Goal: Task Accomplishment & Management: Use online tool/utility

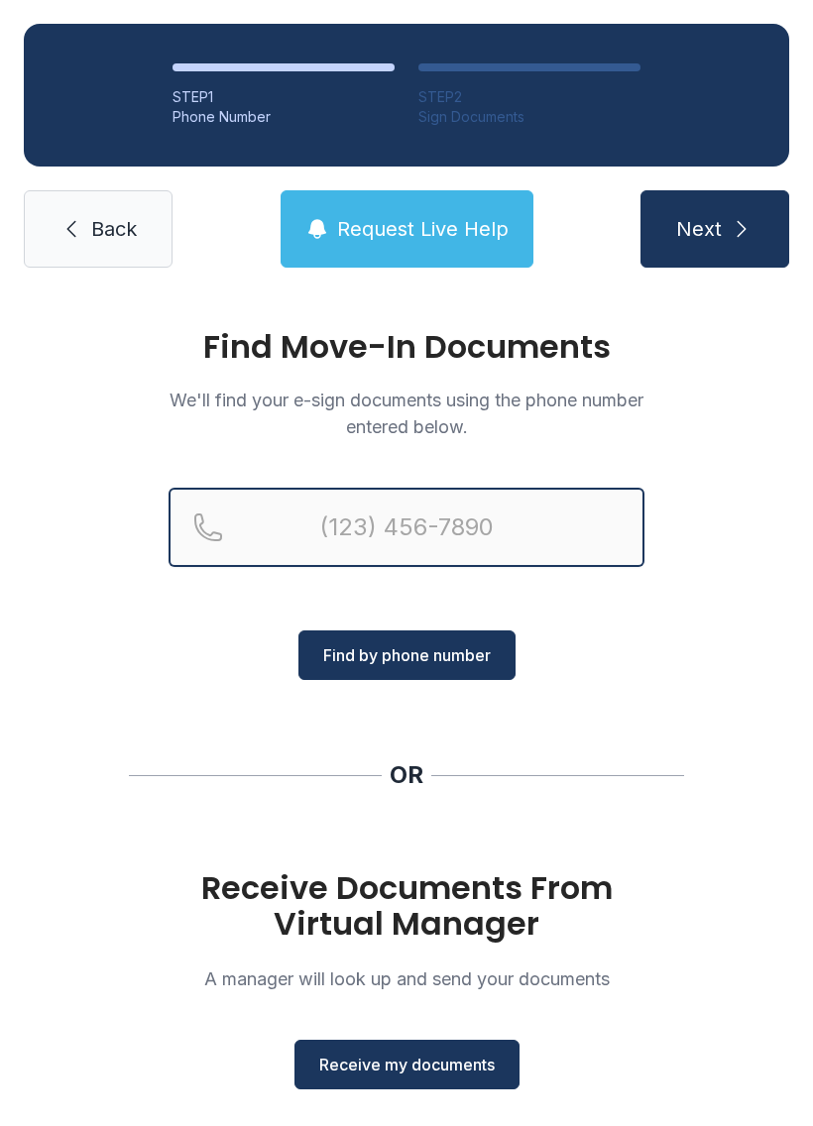
click at [429, 523] on input "Reservation phone number" at bounding box center [406, 527] width 476 height 79
type input "[PHONE_NUMBER]"
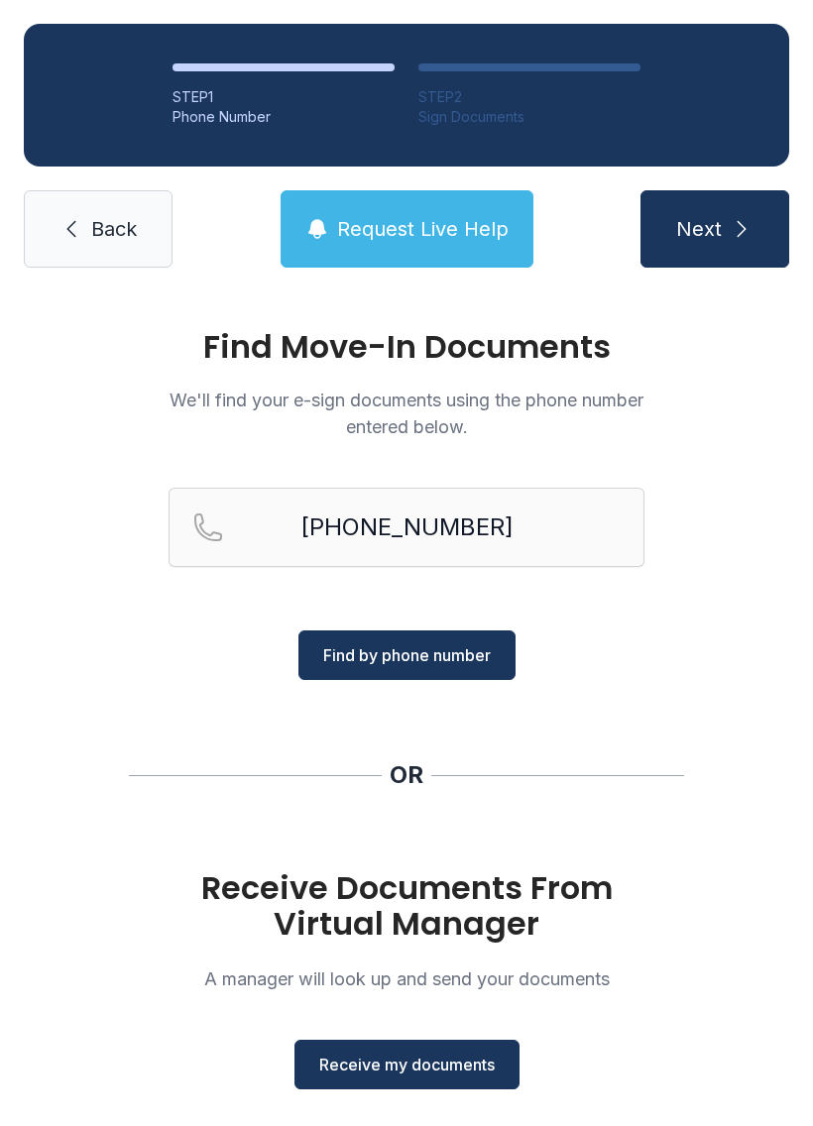
click at [451, 665] on span "Find by phone number" at bounding box center [406, 655] width 167 height 24
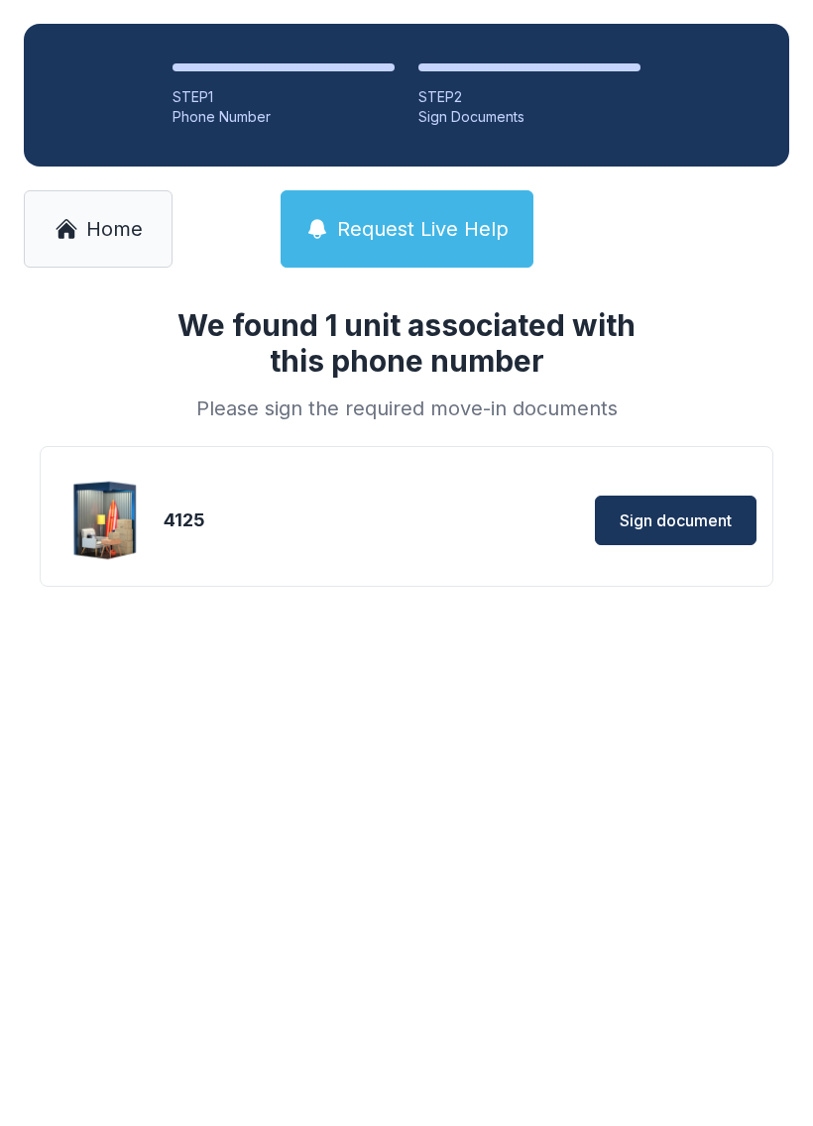
click at [706, 511] on span "Sign document" at bounding box center [675, 520] width 112 height 24
click at [295, 517] on div "4125" at bounding box center [283, 520] width 238 height 28
click at [478, 524] on div "Sign document" at bounding box center [582, 521] width 347 height 50
click at [724, 509] on span "Sign document" at bounding box center [675, 520] width 112 height 24
click at [717, 514] on span "Sign document" at bounding box center [675, 520] width 112 height 24
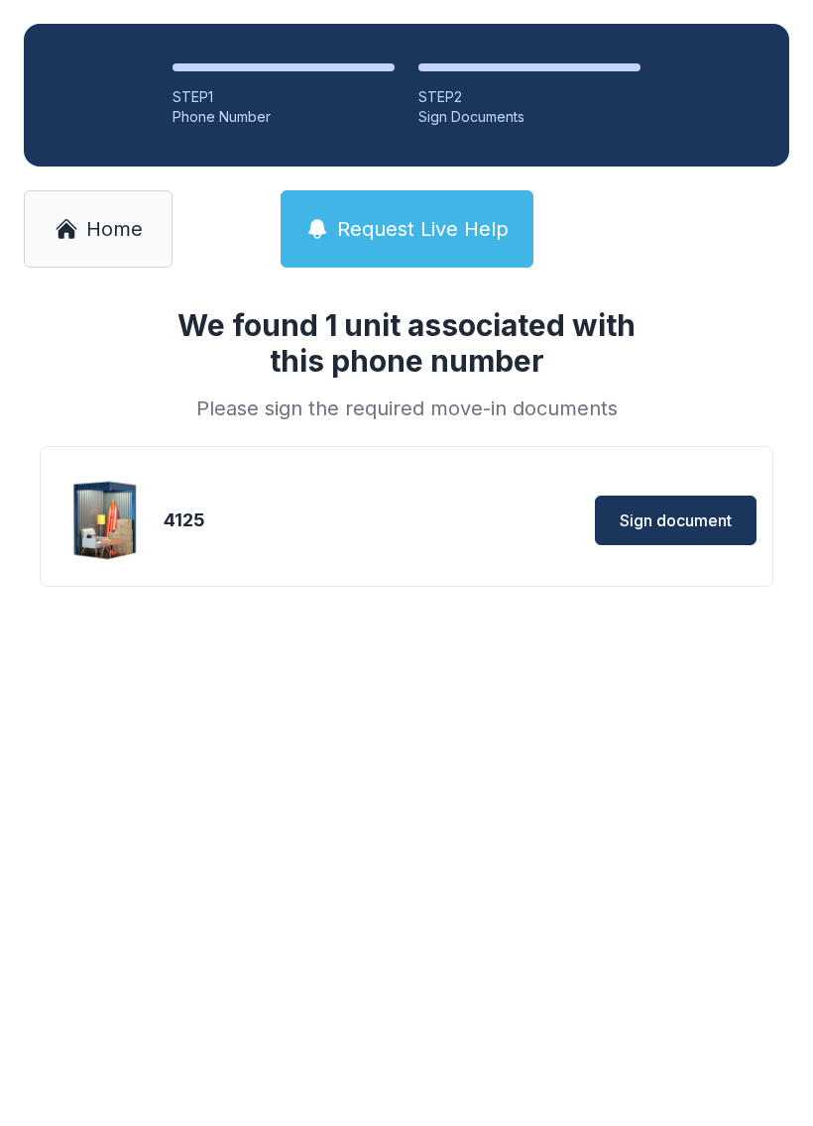
click at [689, 523] on span "Sign document" at bounding box center [675, 520] width 112 height 24
click at [139, 220] on span "Home" at bounding box center [114, 229] width 56 height 28
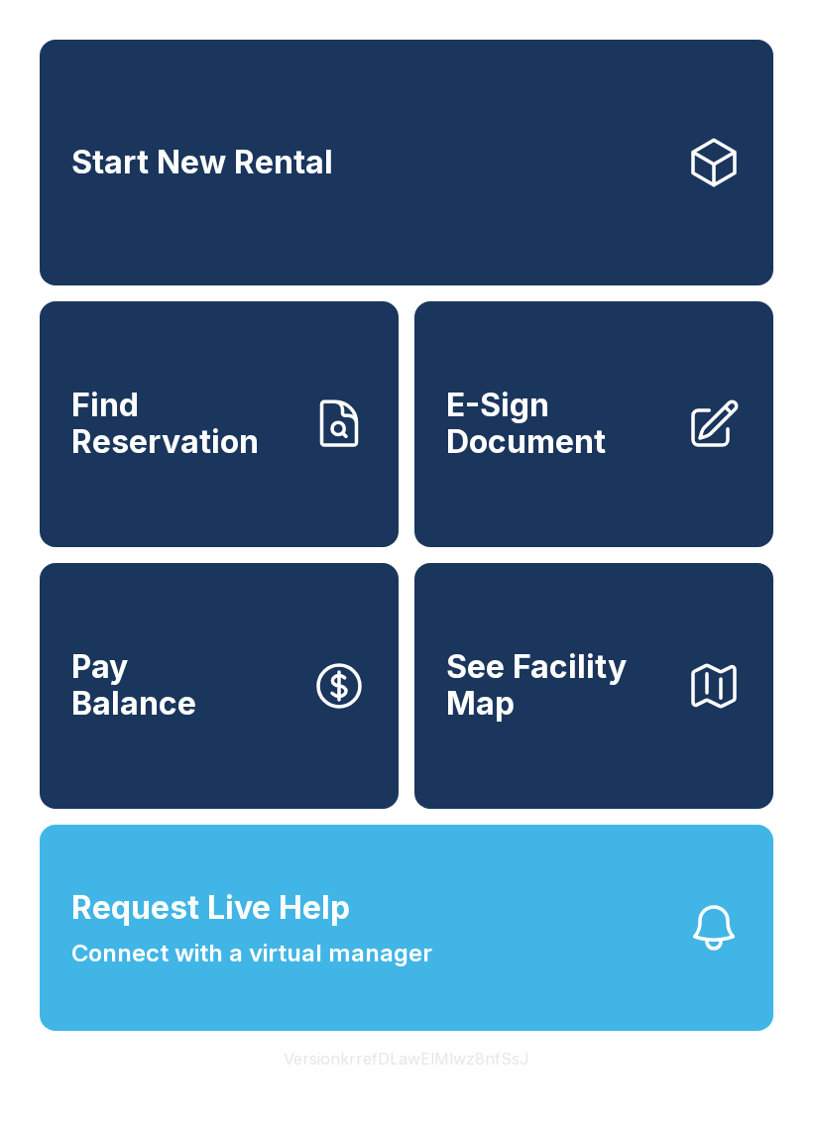
click at [576, 391] on link "E-Sign Document" at bounding box center [593, 424] width 359 height 246
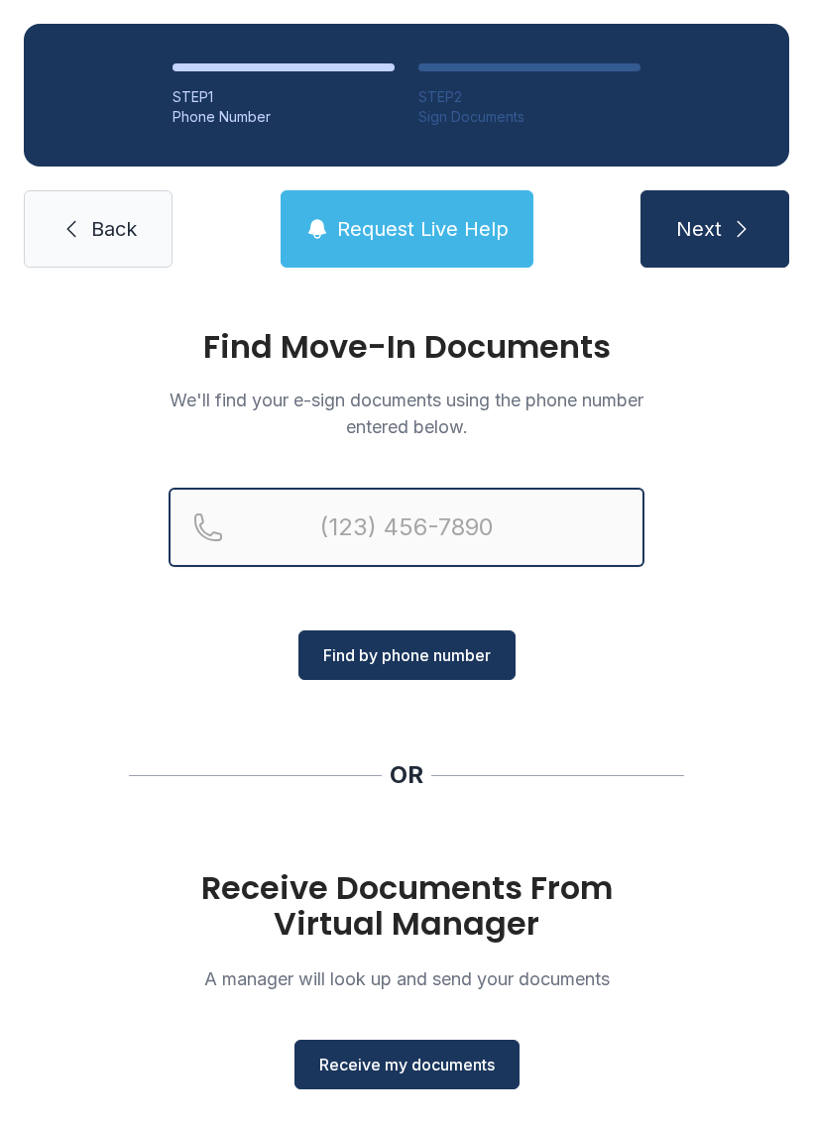
click at [456, 510] on input "Reservation phone number" at bounding box center [406, 527] width 476 height 79
type input "[PHONE_NUMBER]"
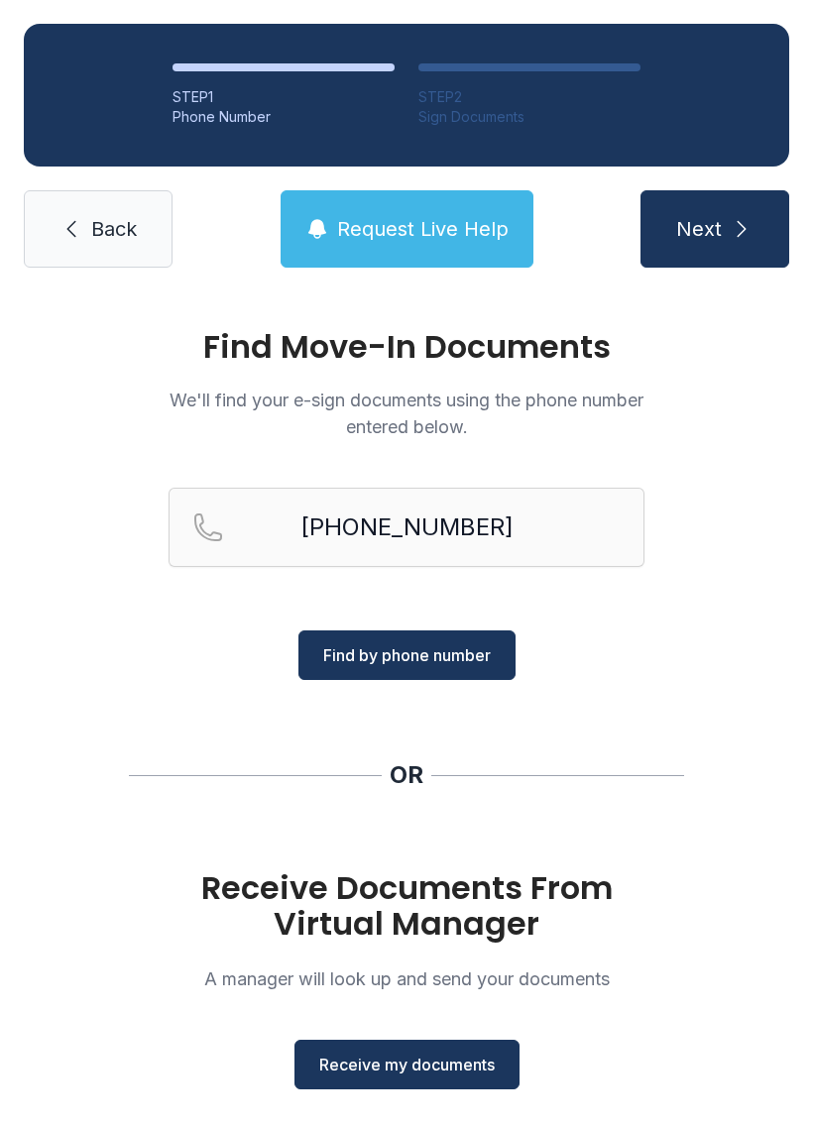
click at [466, 653] on span "Find by phone number" at bounding box center [406, 655] width 167 height 24
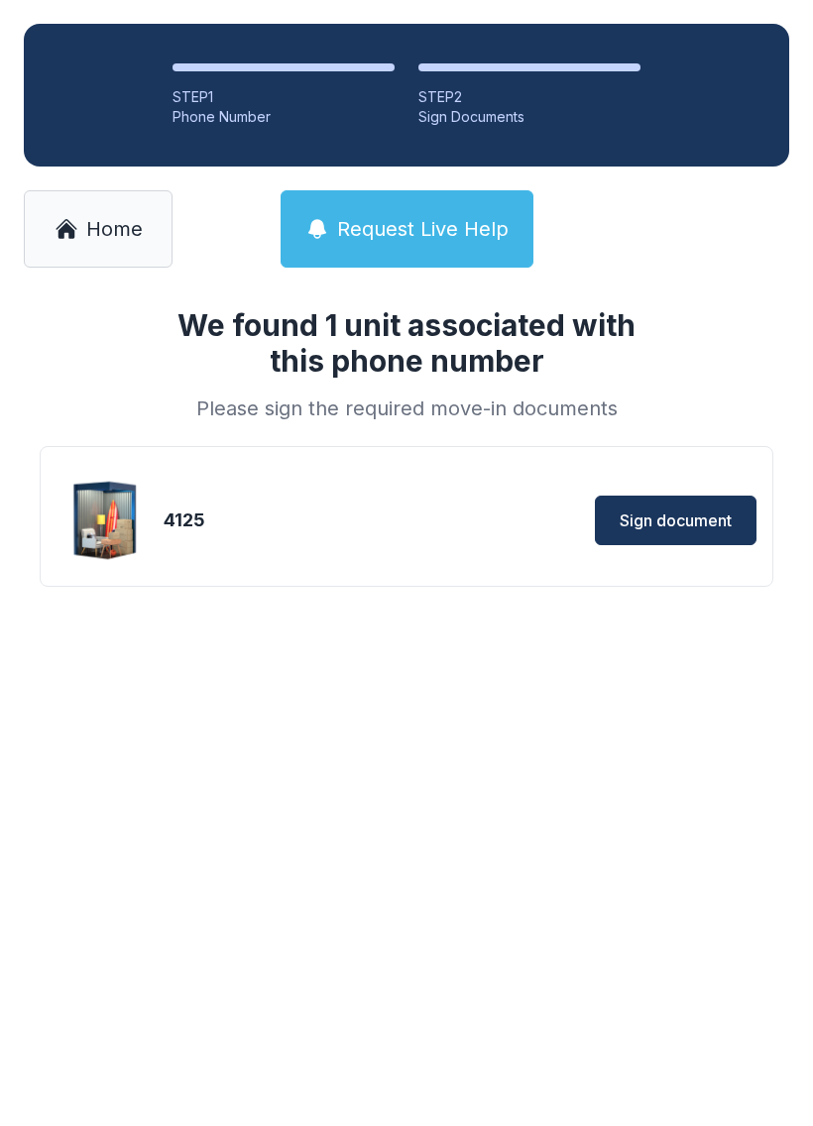
click at [690, 518] on span "Sign document" at bounding box center [675, 520] width 112 height 24
click at [118, 207] on link "Home" at bounding box center [98, 228] width 149 height 77
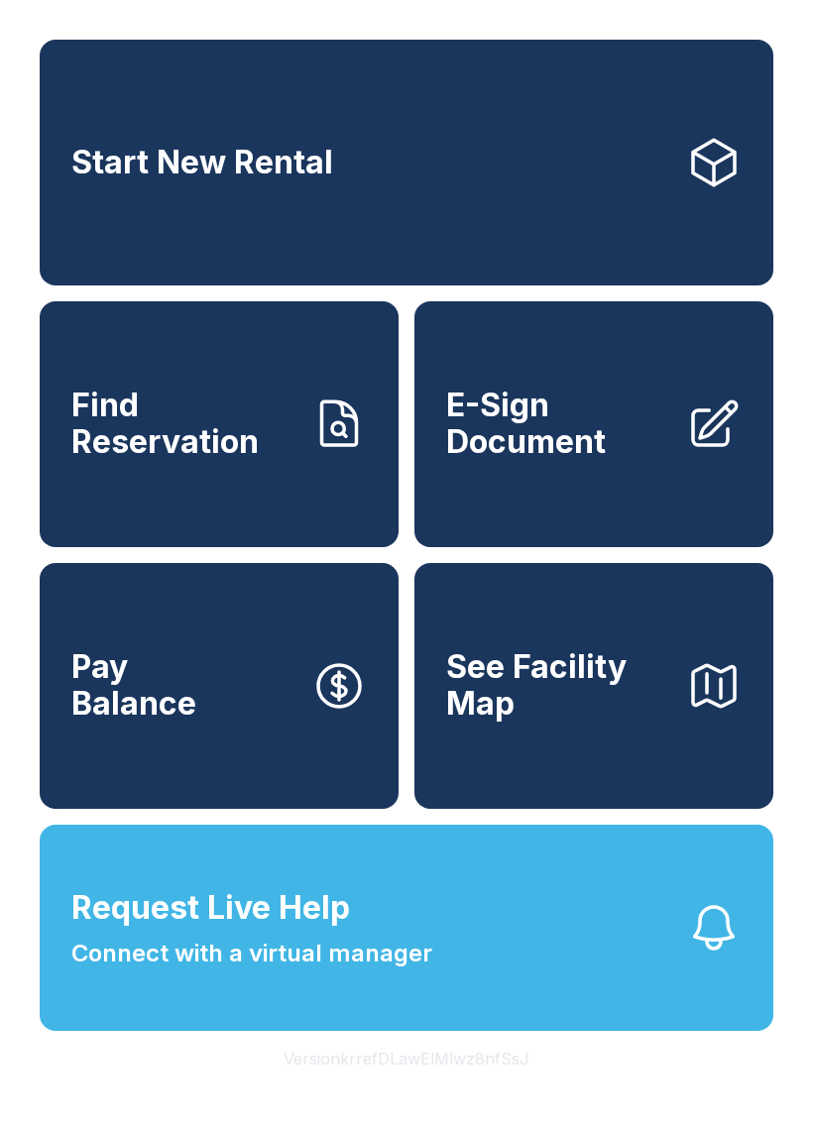
click at [660, 452] on span "E-Sign Document" at bounding box center [558, 424] width 224 height 72
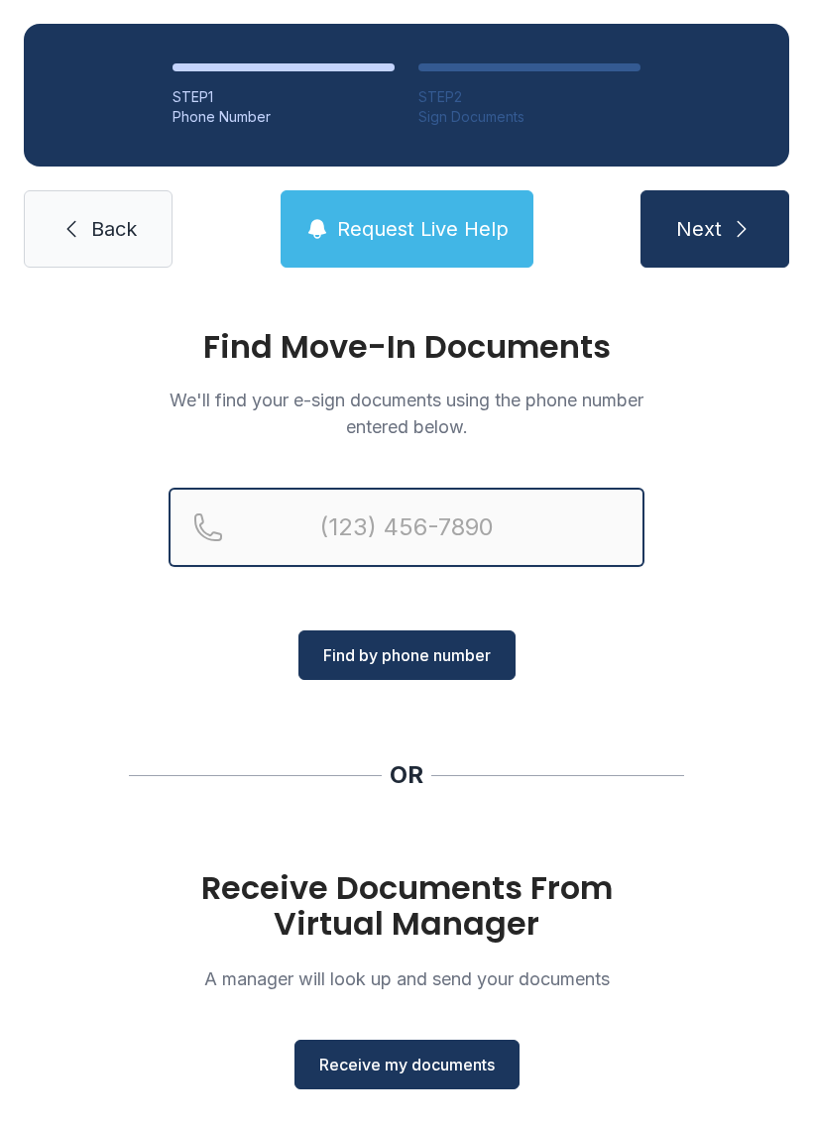
click at [379, 533] on input "Reservation phone number" at bounding box center [406, 527] width 476 height 79
type input "[PHONE_NUMBER]"
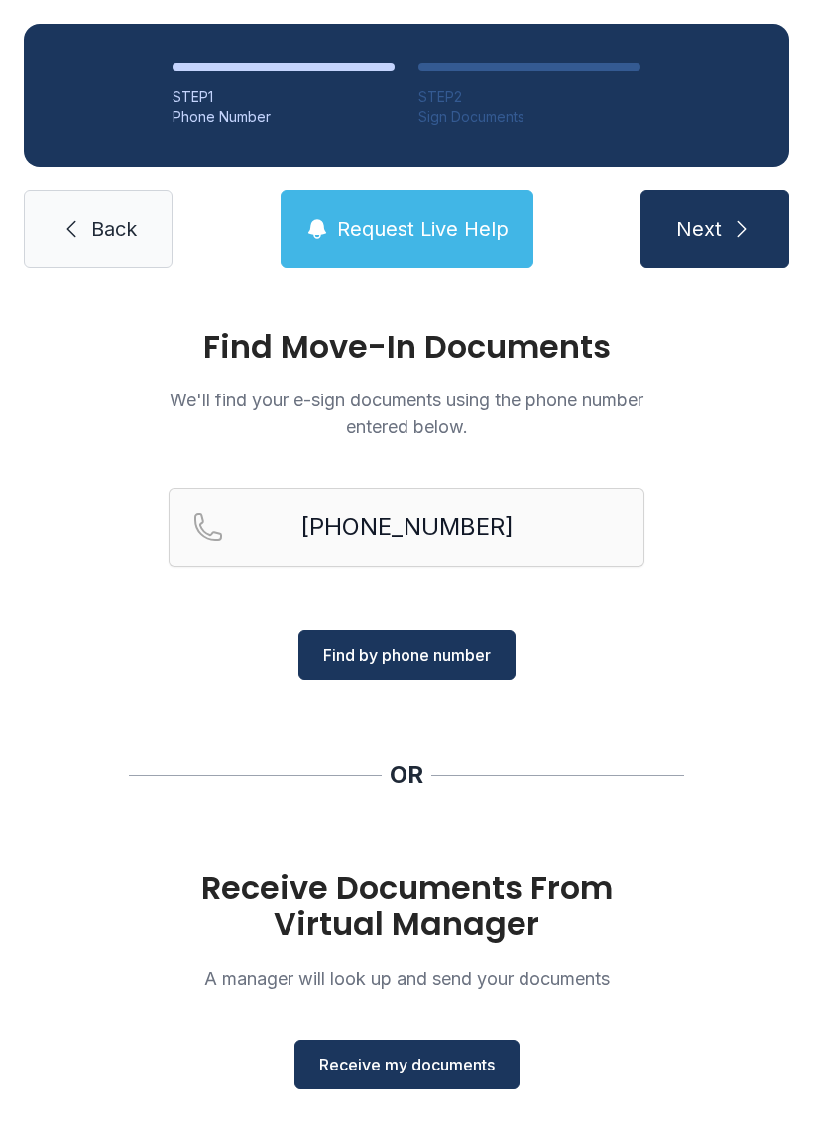
click at [463, 658] on span "Find by phone number" at bounding box center [406, 655] width 167 height 24
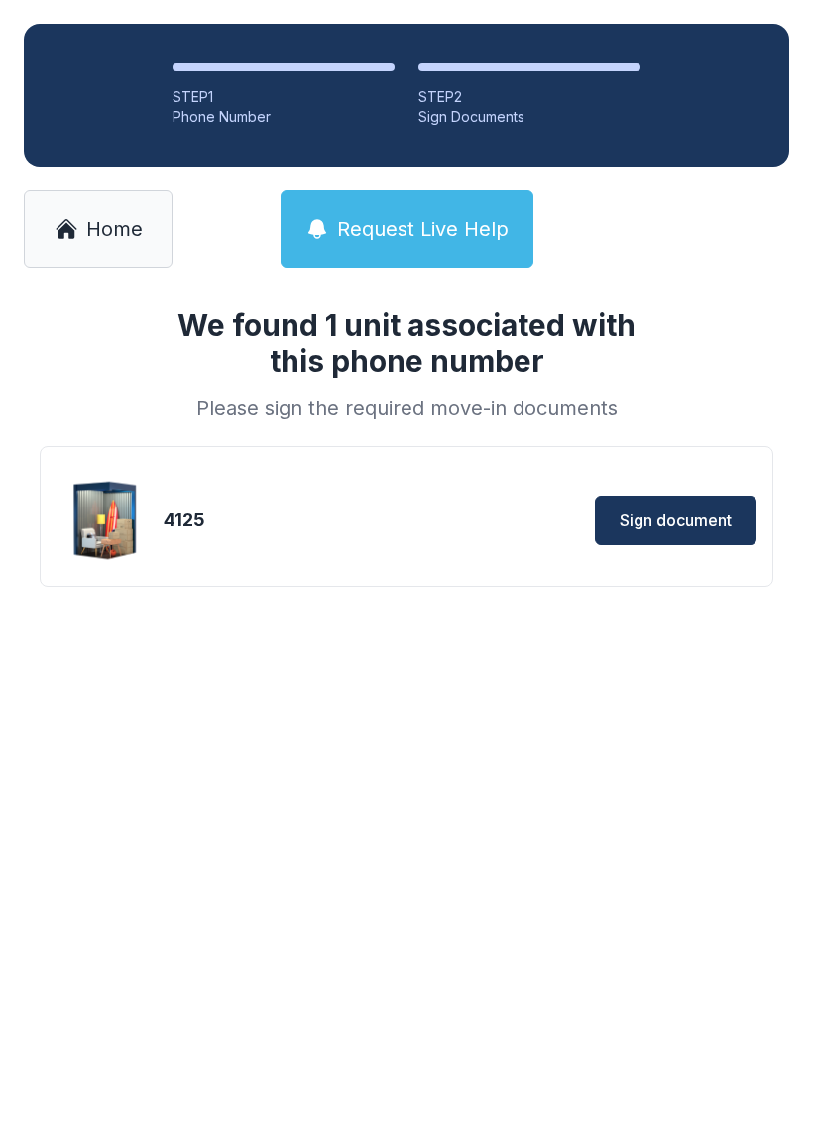
click at [662, 509] on span "Sign document" at bounding box center [675, 520] width 112 height 24
click at [121, 226] on span "Home" at bounding box center [114, 229] width 56 height 28
